Goal: Check status: Check status

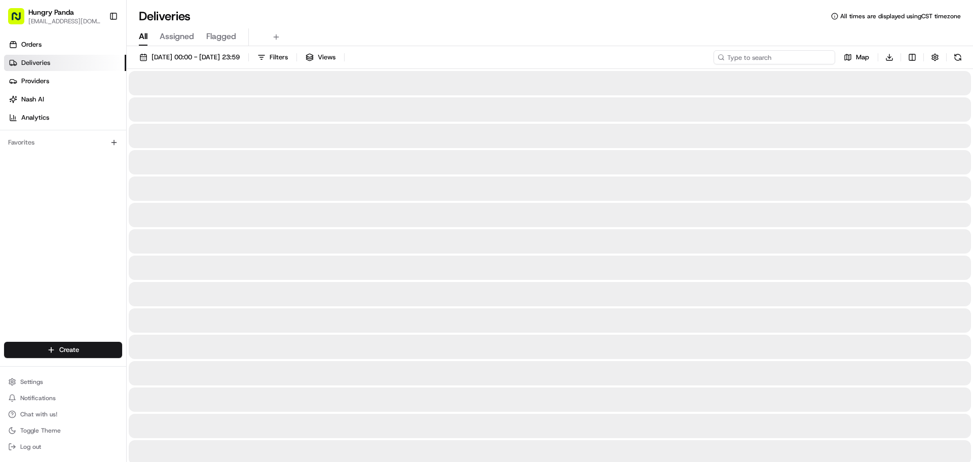
click at [801, 59] on input at bounding box center [774, 57] width 122 height 14
paste input "3759925595359704491220"
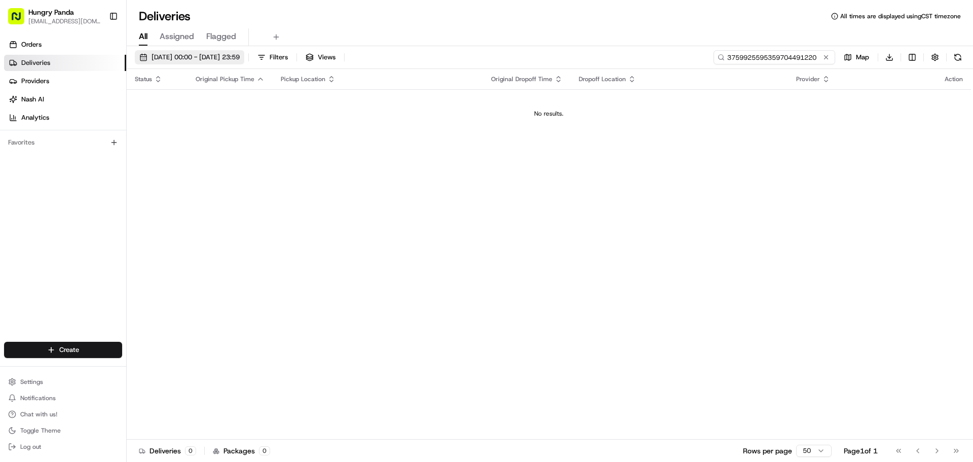
type input "3759925595359704491220"
click at [214, 60] on span "24/08/2025 00:00 - 24/08/2025 23:59" at bounding box center [195, 57] width 88 height 9
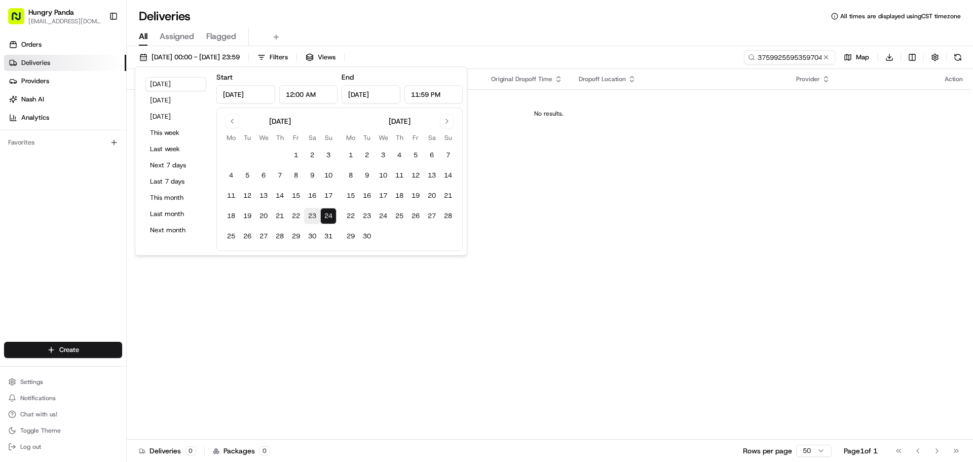
click at [311, 220] on button "23" at bounding box center [312, 216] width 16 height 16
type input "Aug 23, 2025"
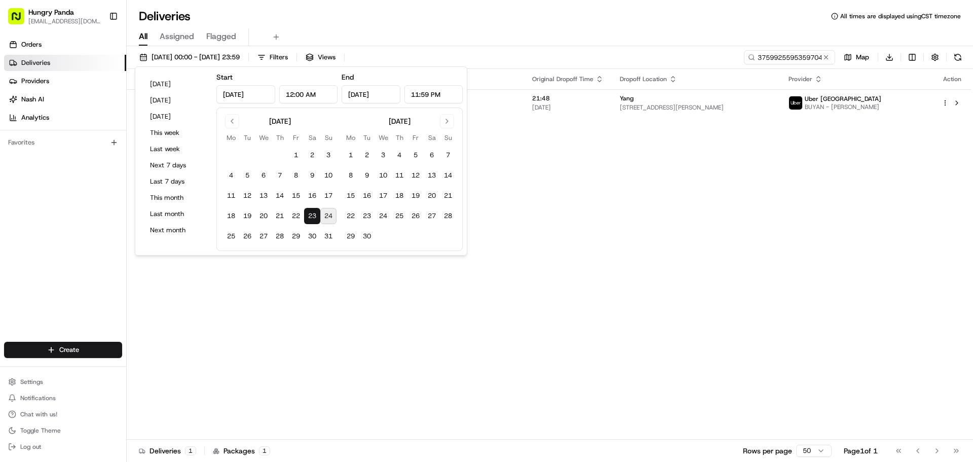
click at [568, 206] on div "Status Original Pickup Time Pickup Location Original Dropoff Time Dropoff Locat…" at bounding box center [549, 254] width 844 height 370
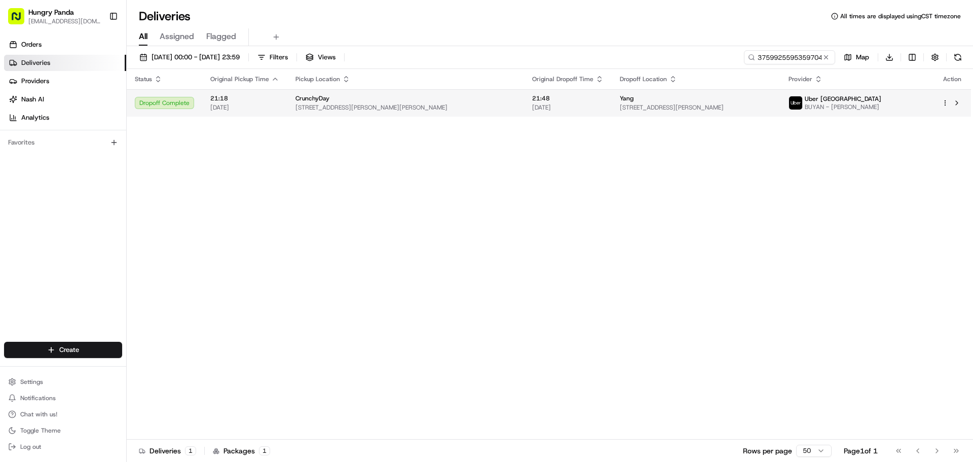
click at [532, 103] on div "21:48 23/08/2025" at bounding box center [567, 102] width 71 height 17
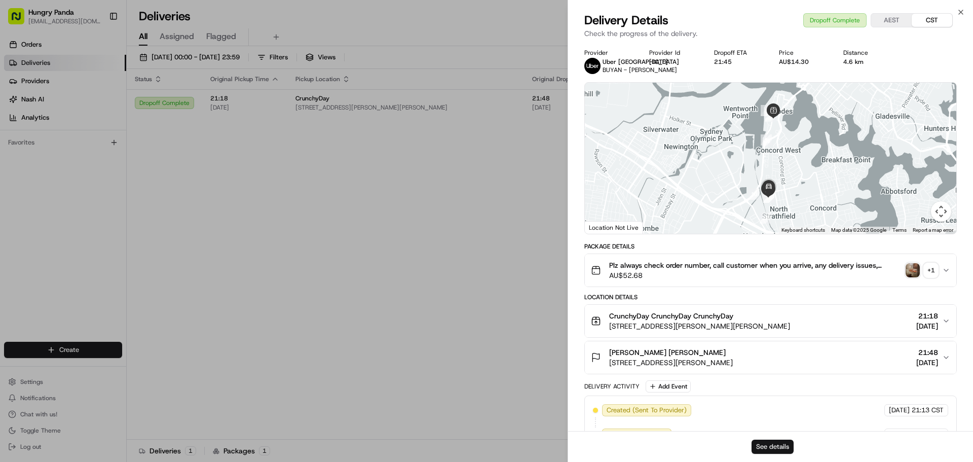
click at [766, 449] on button "See details" at bounding box center [772, 446] width 42 height 14
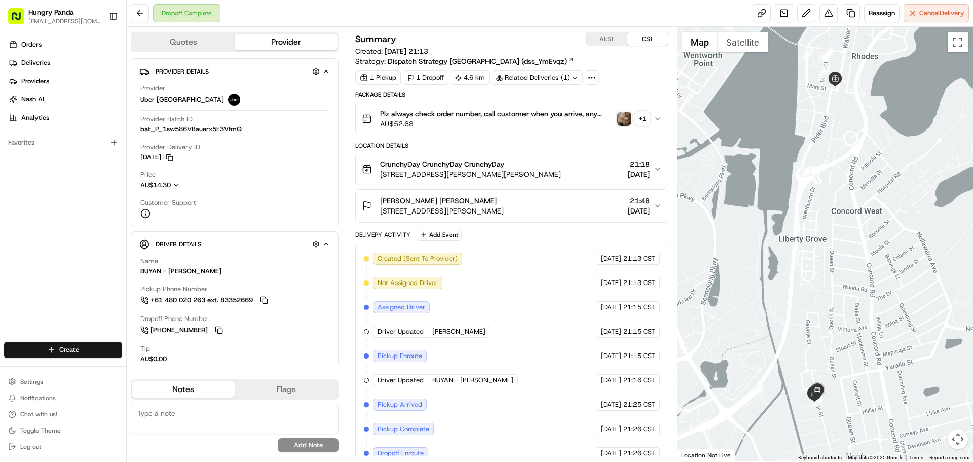
click at [625, 118] on img "button" at bounding box center [624, 118] width 14 height 14
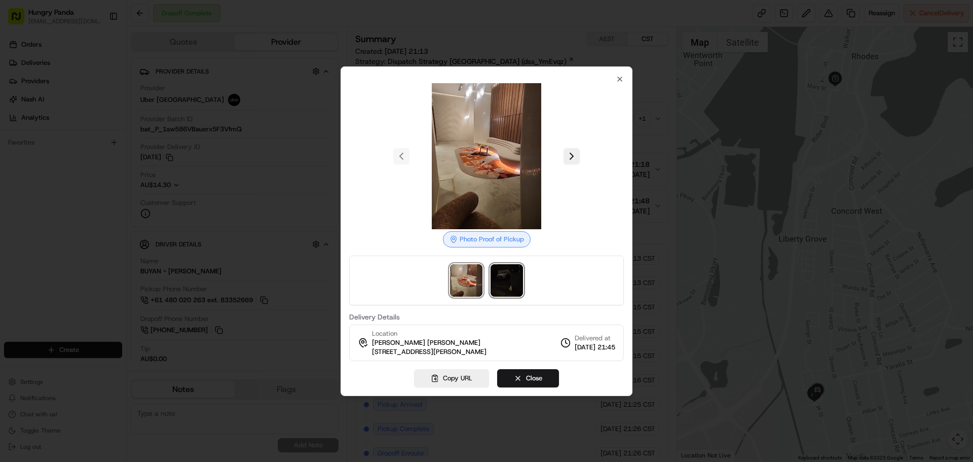
click at [510, 275] on img at bounding box center [506, 280] width 32 height 32
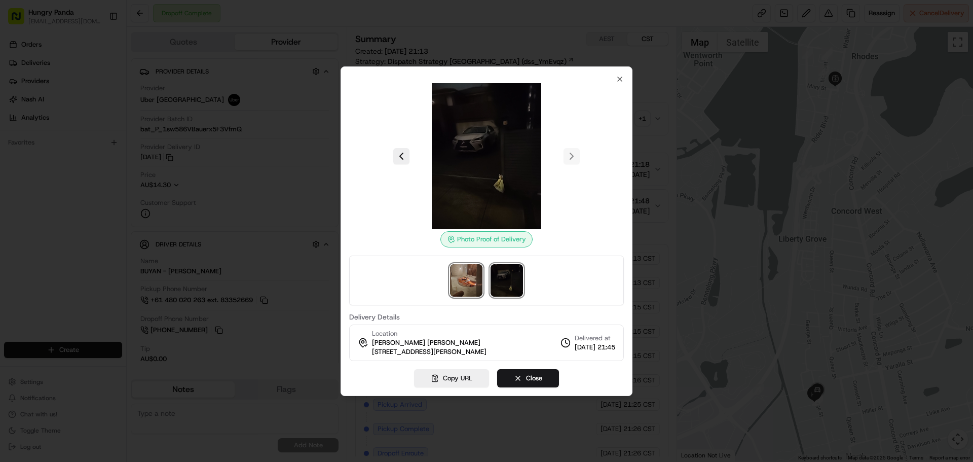
click at [478, 275] on img at bounding box center [466, 280] width 32 height 32
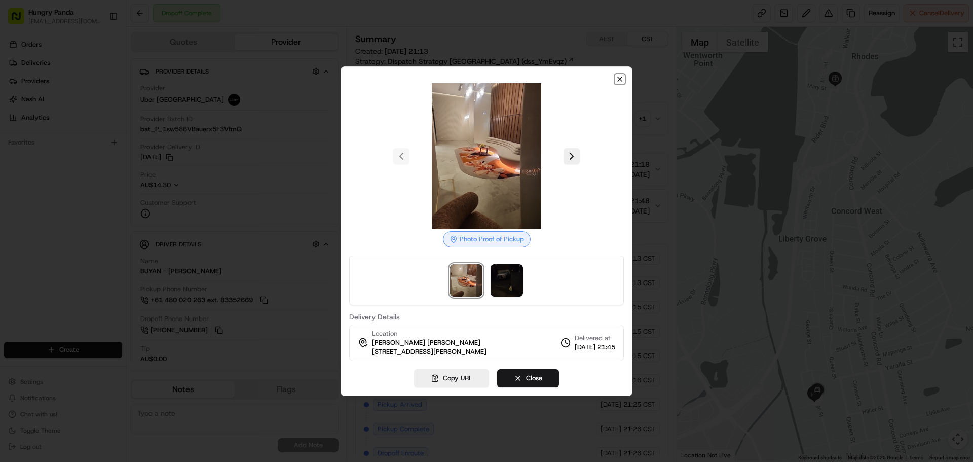
click at [618, 79] on icon "button" at bounding box center [620, 79] width 8 height 8
